Goal: Navigation & Orientation: Find specific page/section

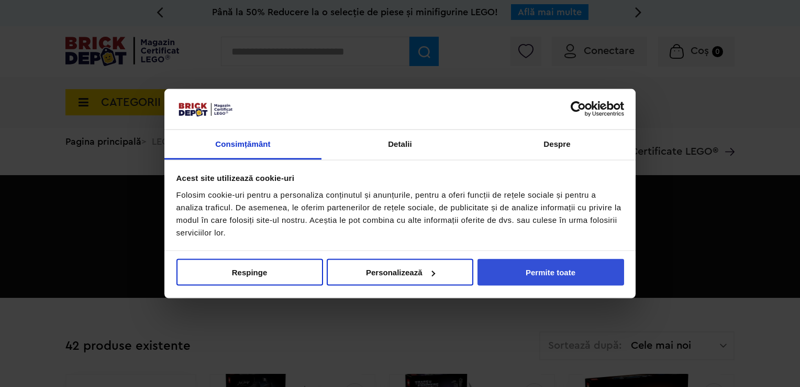
click at [552, 278] on button "Permite toate" at bounding box center [551, 272] width 147 height 27
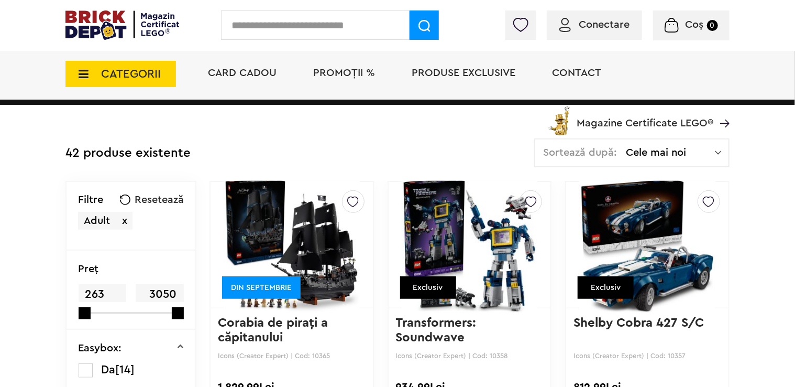
scroll to position [210, 0]
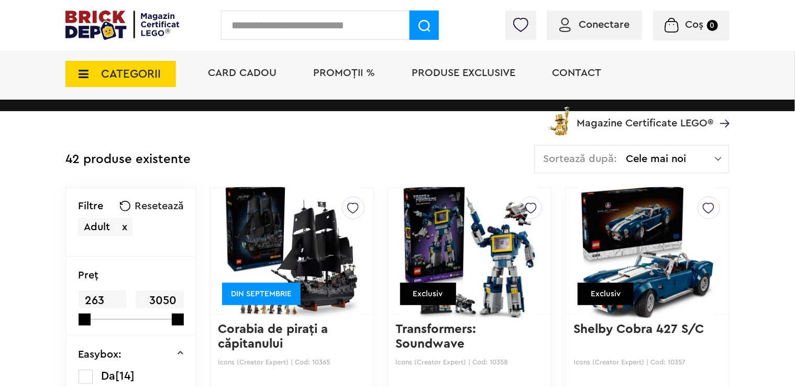
click at [95, 72] on span "CATEGORII" at bounding box center [120, 74] width 111 height 26
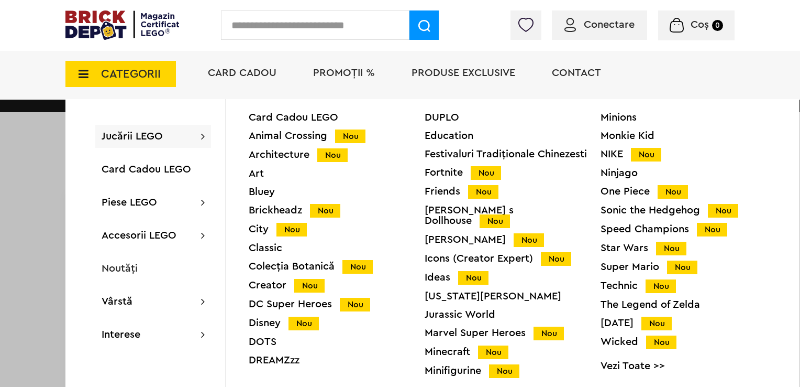
click at [25, 147] on div at bounding box center [400, 193] width 800 height 387
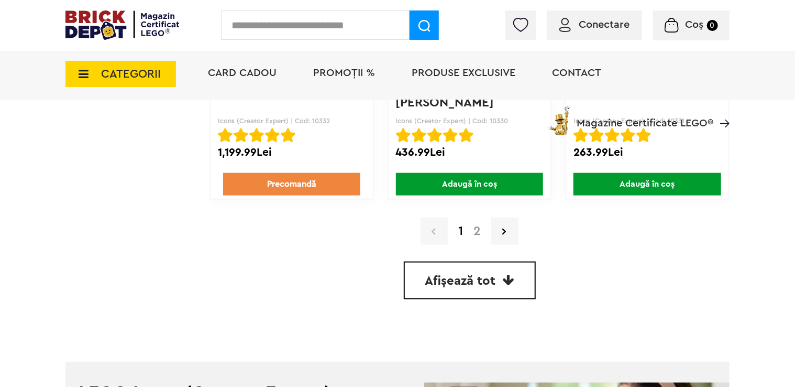
scroll to position [2671, 0]
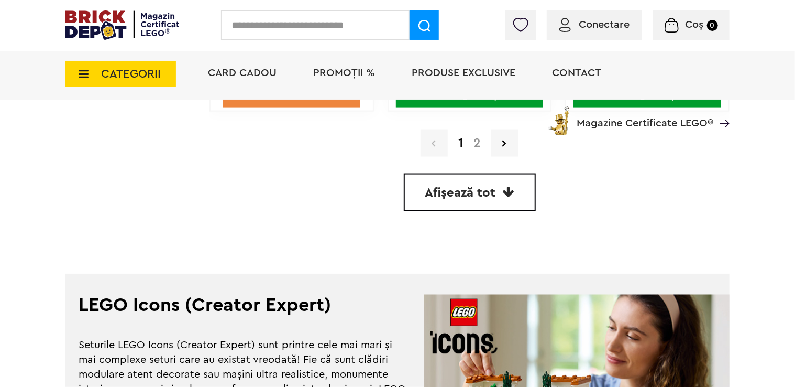
click at [85, 69] on icon at bounding box center [80, 74] width 16 height 12
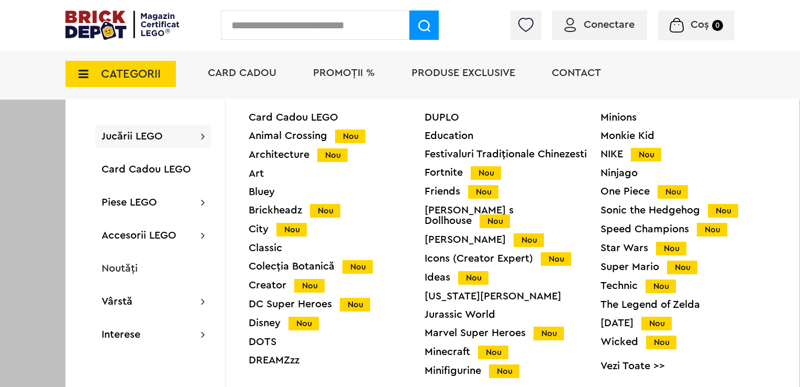
click at [304, 135] on div "Animal Crossing Nou" at bounding box center [337, 135] width 176 height 11
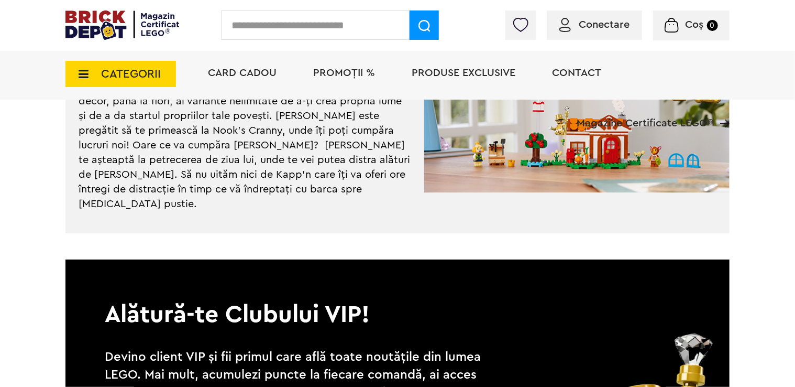
scroll to position [1833, 0]
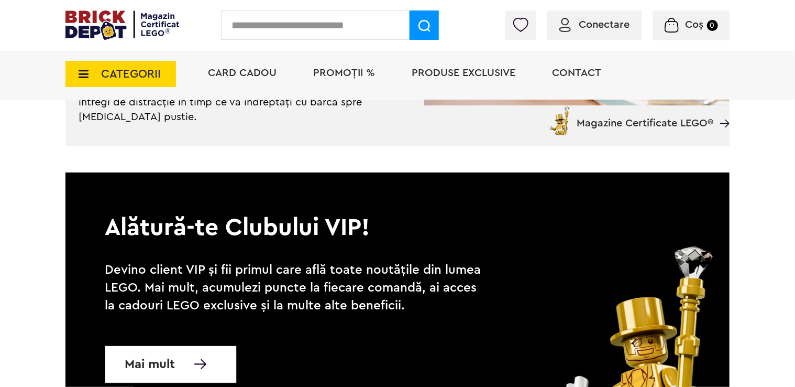
click at [82, 63] on span "CATEGORII" at bounding box center [120, 74] width 111 height 26
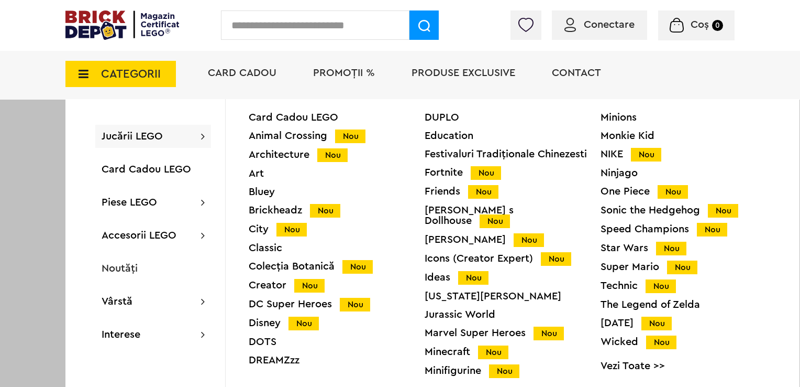
click at [617, 192] on div "One Piece Nou" at bounding box center [689, 191] width 176 height 11
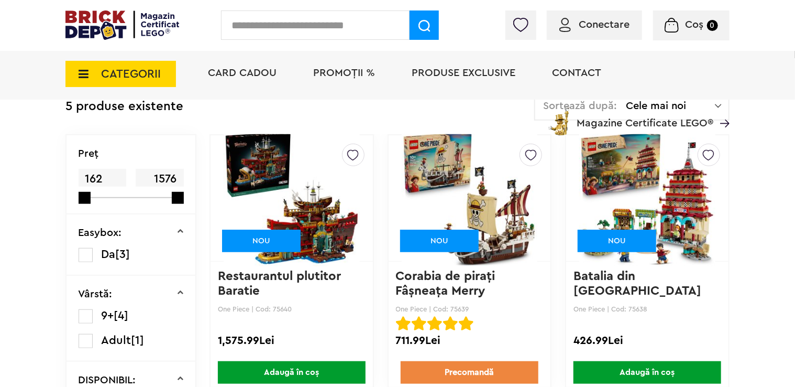
scroll to position [210, 0]
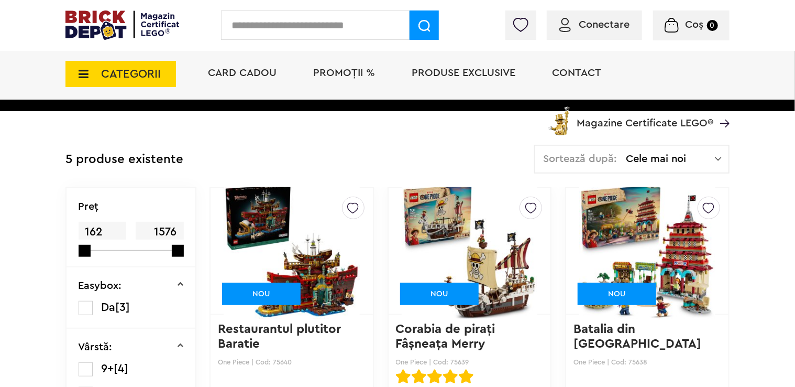
click at [78, 76] on icon at bounding box center [80, 74] width 16 height 12
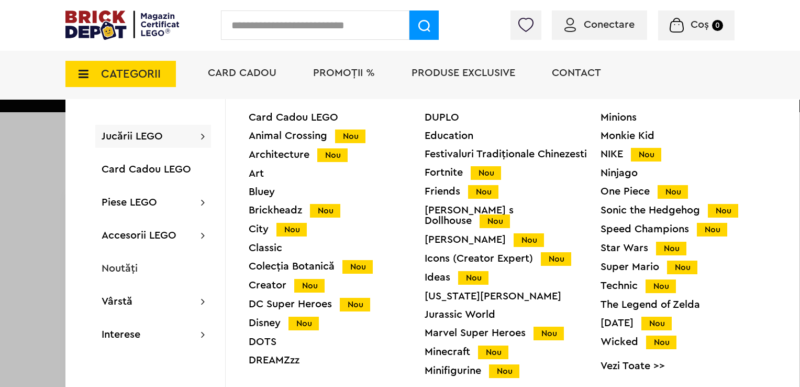
click at [631, 371] on link "Vezi Toate >>" at bounding box center [689, 365] width 176 height 10
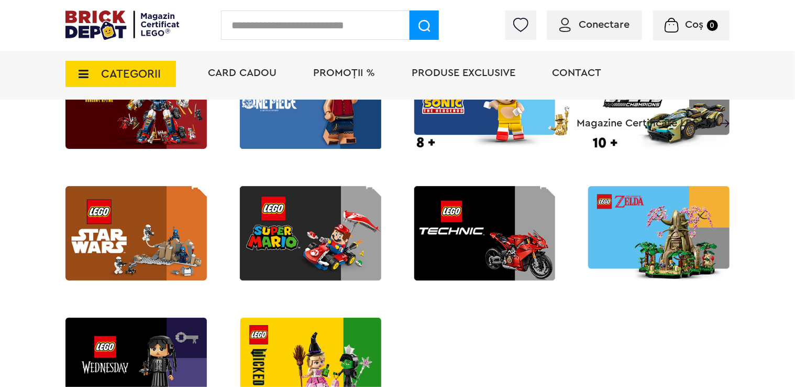
scroll to position [1388, 0]
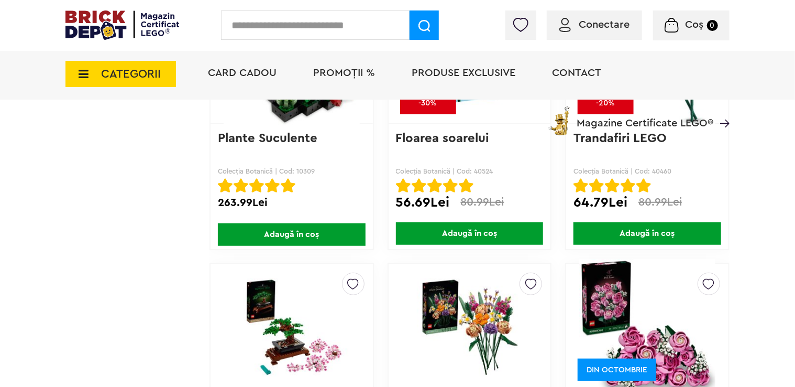
scroll to position [2357, 0]
